Goal: Task Accomplishment & Management: Manage account settings

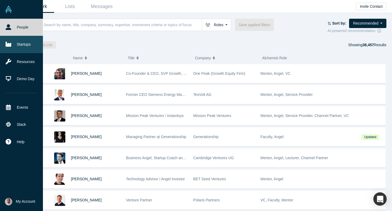
click at [19, 45] on link "Startups" at bounding box center [21, 44] width 43 height 17
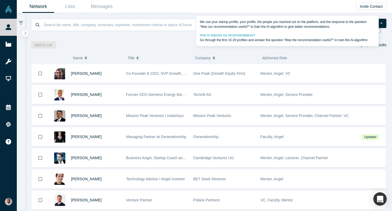
click at [381, 31] on icon at bounding box center [380, 31] width 4 height 4
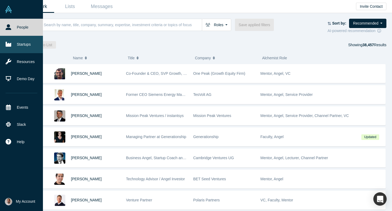
click at [17, 47] on link "Startups" at bounding box center [21, 44] width 43 height 17
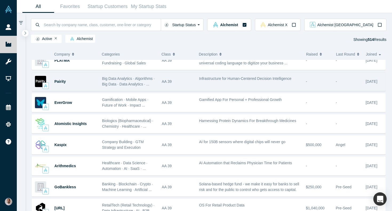
scroll to position [452, 0]
click at [65, 80] on span "Pairity" at bounding box center [59, 81] width 11 height 4
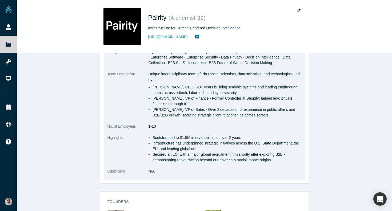
scroll to position [205, 0]
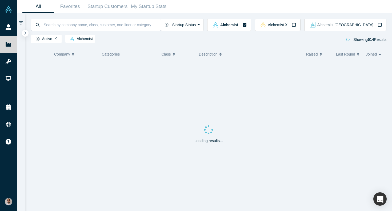
click at [113, 26] on input at bounding box center [102, 24] width 118 height 13
click at [92, 25] on input "righetti" at bounding box center [102, 24] width 118 height 13
paste input "Rig"
type input "Rigetti"
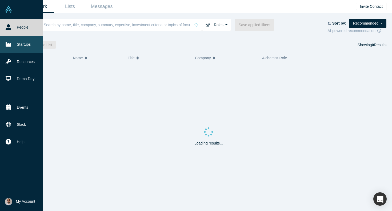
click at [14, 43] on link "Startups" at bounding box center [21, 44] width 43 height 17
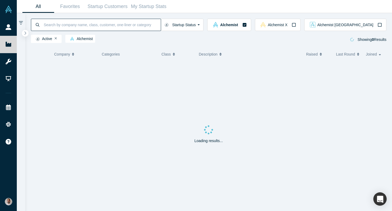
click at [69, 24] on input at bounding box center [102, 24] width 118 height 13
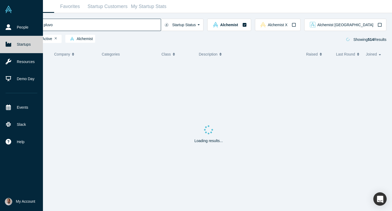
type input "pluvo"
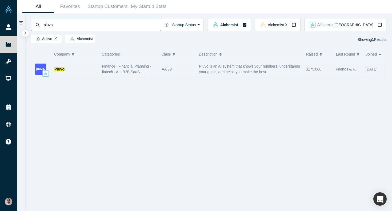
click at [203, 72] on span "Pluvo is an AI system that knows your numbers, understands your goals, and help…" at bounding box center [249, 69] width 101 height 10
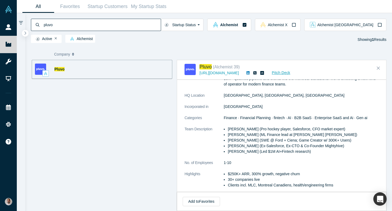
scroll to position [95, 0]
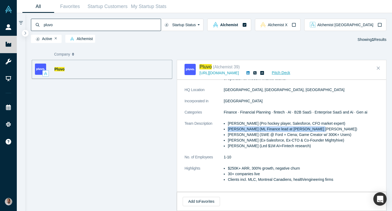
drag, startPoint x: 312, startPoint y: 128, endPoint x: 229, endPoint y: 129, distance: 83.5
click at [229, 129] on li "Vanessa (ML Finance lead at Norton Rose Fulbright)" at bounding box center [303, 129] width 151 height 6
copy li "Vanessa (ML Finance lead at Norton Rose Fulbrigh"
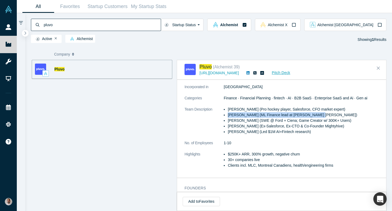
scroll to position [82, 0]
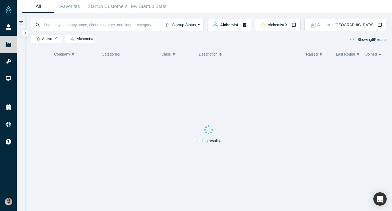
click at [104, 23] on input at bounding box center [102, 24] width 118 height 13
paste input "Rigetti"
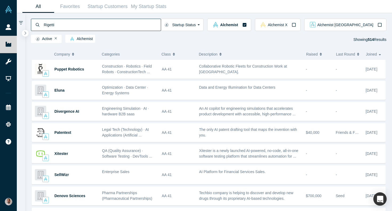
click at [138, 26] on input "Rigetti" at bounding box center [102, 24] width 118 height 13
click at [204, 21] on button "Startup Status" at bounding box center [182, 25] width 43 height 12
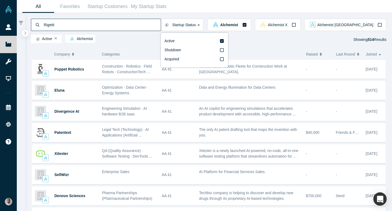
click at [216, 7] on div "All Favorites Startup Customers My Startup Stats" at bounding box center [204, 6] width 375 height 13
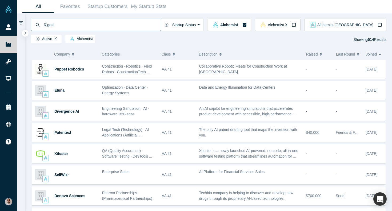
click at [91, 27] on input "Rigetti" at bounding box center [102, 24] width 118 height 13
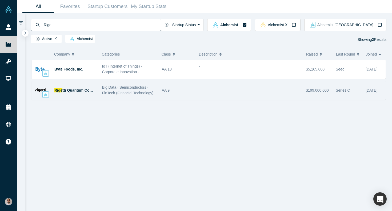
type input "Rige"
click at [70, 89] on span "tti Quantum Computing" at bounding box center [83, 90] width 42 height 4
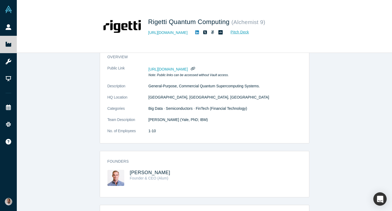
scroll to position [45, 0]
click at [140, 172] on span "Chad Rigetti" at bounding box center [150, 171] width 41 height 5
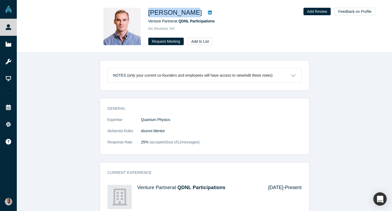
drag, startPoint x: 185, startPoint y: 11, endPoint x: 147, endPoint y: 12, distance: 37.4
click at [147, 12] on div "Chad Rigetti Venture Partner at QDNL Participations No Reviews Yet Request Meet…" at bounding box center [205, 26] width 210 height 37
copy h1 "Chad Rigetti"
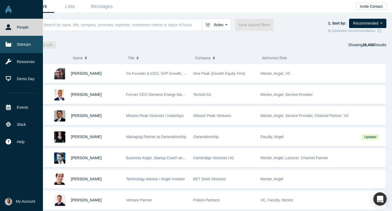
click at [21, 46] on link "Startups" at bounding box center [21, 44] width 43 height 17
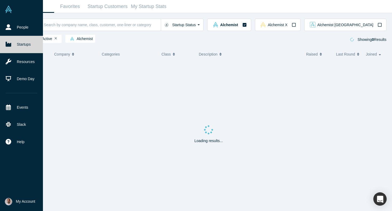
click at [22, 202] on span "My Account" at bounding box center [25, 201] width 19 height 6
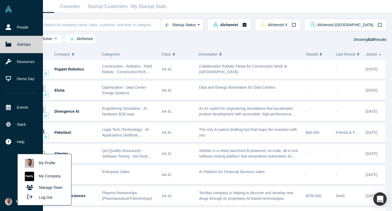
click at [44, 176] on link "My Company" at bounding box center [44, 176] width 44 height 13
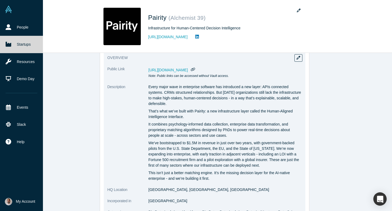
scroll to position [41, 0]
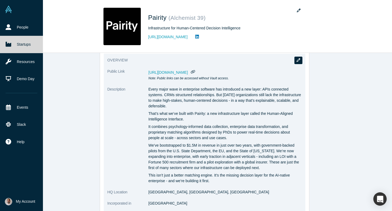
click at [299, 63] on button "button" at bounding box center [299, 60] width 8 height 7
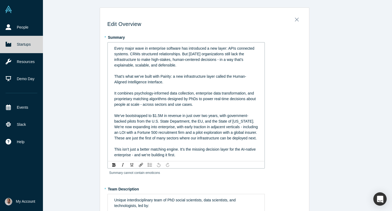
click at [196, 84] on div "That’s what we’ve built with Pairity: a new infrastructure layer called the Hum…" at bounding box center [186, 79] width 144 height 11
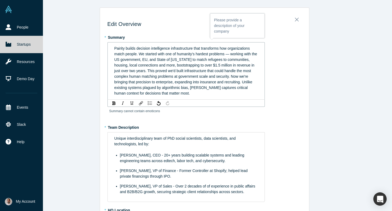
click at [231, 53] on span "Pairity builds decision intelligence infrastructure that transforms how organiz…" at bounding box center [186, 70] width 144 height 49
click at [229, 82] on span "Pairity builds decision intelligence infrastructure that transforms how organiz…" at bounding box center [184, 70] width 141 height 49
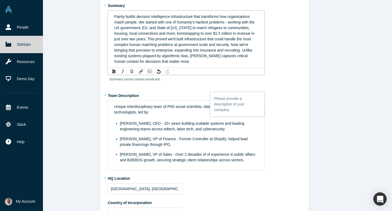
scroll to position [33, 0]
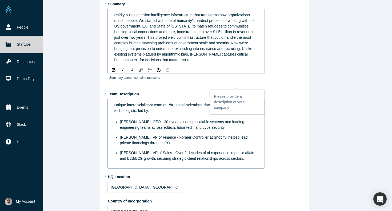
click at [178, 123] on ul "Gotam Bhardwaj, CEO - 20+ years building scalable systems and leading engineeri…" at bounding box center [186, 140] width 144 height 42
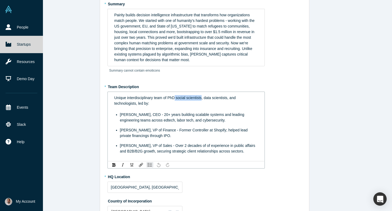
drag, startPoint x: 202, startPoint y: 98, endPoint x: 176, endPoint y: 97, distance: 26.4
click at [176, 97] on span "Unique interdisciplinary team of PhD social scientists, data scientists, and te…" at bounding box center [175, 101] width 122 height 10
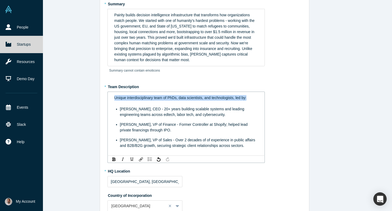
drag, startPoint x: 250, startPoint y: 98, endPoint x: 101, endPoint y: 90, distance: 149.4
click at [101, 90] on div "Edit Overview * Summary Pairity builds decision intelligence infrastructure tha…" at bounding box center [204, 187] width 209 height 418
copy span "Unique interdisciplinary team of PhDs, data scientists, and technologists, led …"
drag, startPoint x: 246, startPoint y: 99, endPoint x: 113, endPoint y: 97, distance: 132.9
click at [113, 97] on div "Unique interdisciplinary team of PhDs, data scientists, and technologists, led …" at bounding box center [186, 123] width 150 height 60
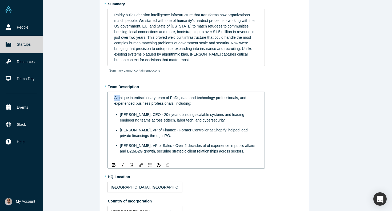
drag, startPoint x: 120, startPoint y: 98, endPoint x: 111, endPoint y: 97, distance: 8.8
click at [111, 98] on div "A unique interdisciplinary team of PhDs, data and technology professionals, and…" at bounding box center [186, 126] width 150 height 66
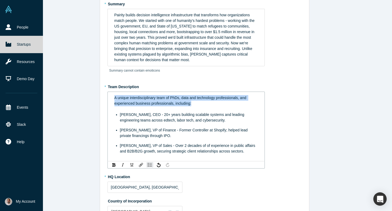
drag, startPoint x: 203, startPoint y: 104, endPoint x: 91, endPoint y: 96, distance: 112.4
click at [91, 96] on div "Edit Overview * Summary Pairity builds decision intelligence infrastructure tha…" at bounding box center [204, 105] width 375 height 211
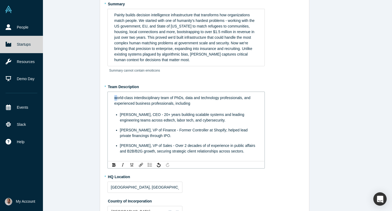
drag, startPoint x: 117, startPoint y: 98, endPoint x: 114, endPoint y: 98, distance: 3.2
click at [114, 98] on div "world-class interdisciplinary team of PhDs, data and technology professionals, …" at bounding box center [186, 126] width 150 height 66
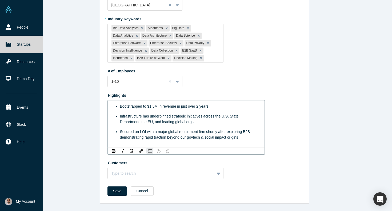
scroll to position [225, 0]
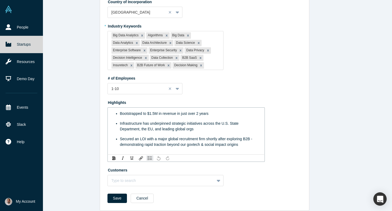
click at [147, 114] on span "Bootstrapped to $1.5M in revenue in just over 2 years" at bounding box center [164, 113] width 89 height 4
click at [167, 113] on span "Bootstrapped to over $1.5M in revenue in just over 2 years" at bounding box center [168, 113] width 97 height 4
click at [217, 128] on div "Infrastructure has underpinned strategic initiatives across the U.S. State Depa…" at bounding box center [189, 126] width 138 height 11
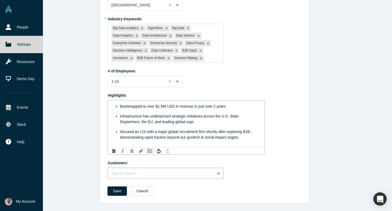
scroll to position [275, 0]
click at [120, 173] on div "Type to search" at bounding box center [166, 173] width 116 height 11
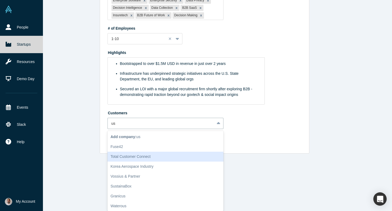
type input "u"
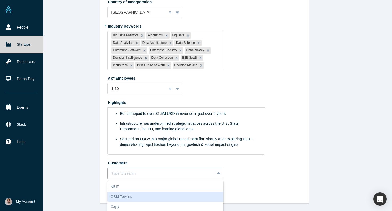
click at [84, 124] on div "Edit Overview * Summary Pairity builds decision intelligence infrastructure tha…" at bounding box center [204, 105] width 375 height 211
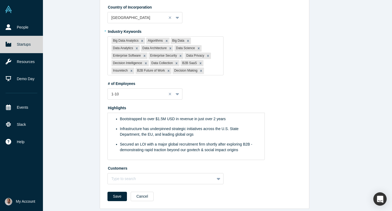
scroll to position [225, 0]
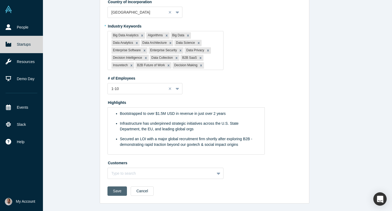
click at [117, 189] on button "Save" at bounding box center [118, 190] width 20 height 9
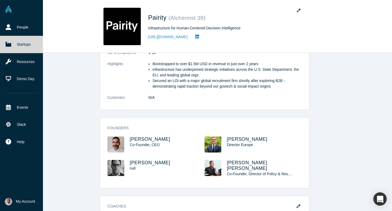
scroll to position [0, 0]
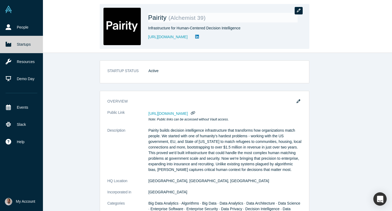
click at [299, 13] on button "button" at bounding box center [299, 10] width 8 height 7
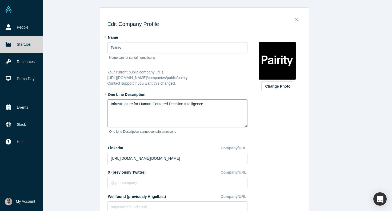
click at [183, 103] on textarea "Infrastructure for Human-Centered Decision Intelligence" at bounding box center [178, 113] width 140 height 28
paste textarea "Decision Intelligence for High-Stakes Outcomes"
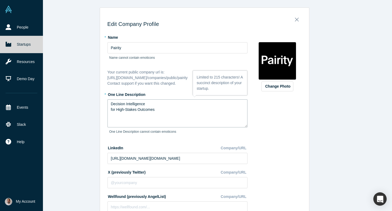
click at [110, 108] on textarea "Decision Intelligence for High-Stakes Outcomes" at bounding box center [178, 113] width 140 height 28
type textarea "Decision Intelligence for High-Stakes Outcomes"
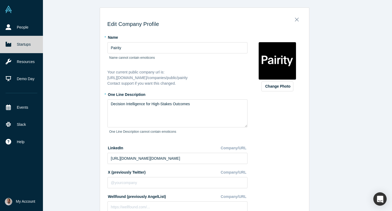
click at [272, 130] on div "Change Photo Zoom Save Remove Upload New" at bounding box center [277, 149] width 49 height 232
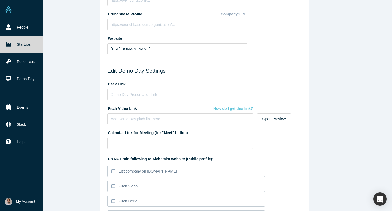
scroll to position [247, 0]
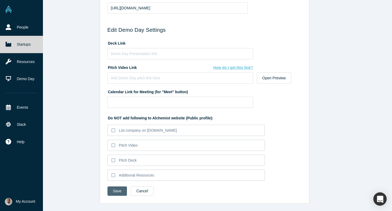
click at [116, 192] on button "Save" at bounding box center [118, 190] width 20 height 9
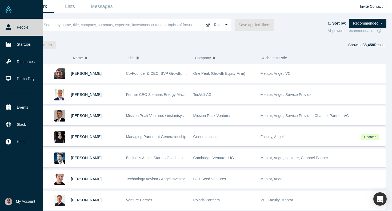
click at [24, 199] on span "My Account" at bounding box center [25, 201] width 19 height 6
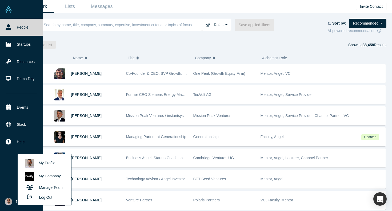
click at [46, 173] on link "My Company" at bounding box center [44, 176] width 44 height 13
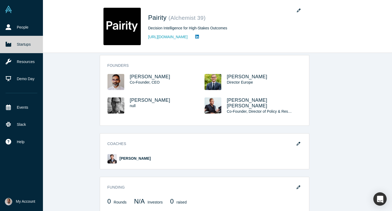
scroll to position [283, 0]
